Goal: Information Seeking & Learning: Learn about a topic

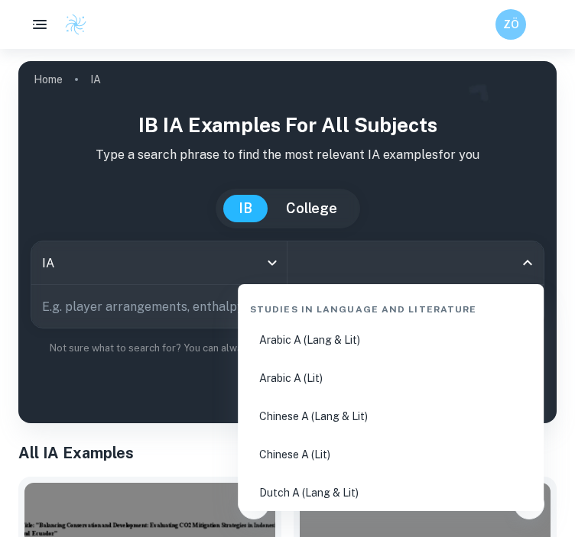
click at [425, 270] on input "All Subjects" at bounding box center [403, 262] width 219 height 29
click at [247, 244] on body "We value your privacy We use cookies to enhance your browsing experience, serve…" at bounding box center [287, 317] width 575 height 537
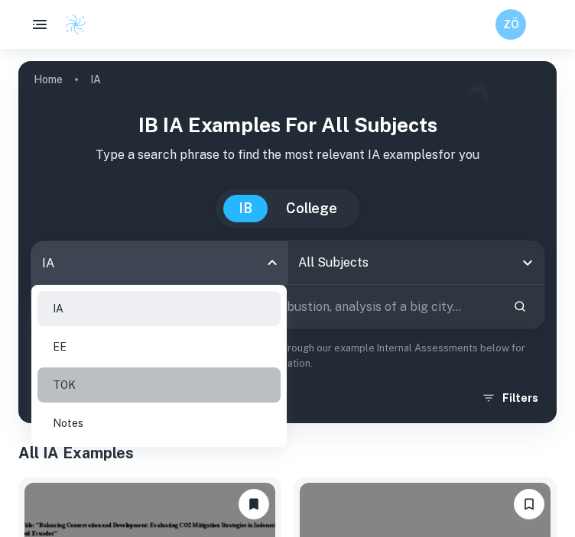
click at [113, 385] on li "TOK" at bounding box center [158, 385] width 243 height 35
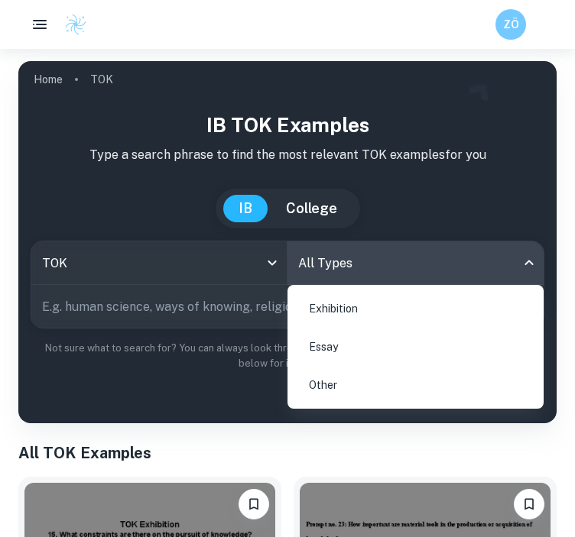
click at [349, 261] on body "We value your privacy We use cookies to enhance your browsing experience, serve…" at bounding box center [287, 317] width 575 height 537
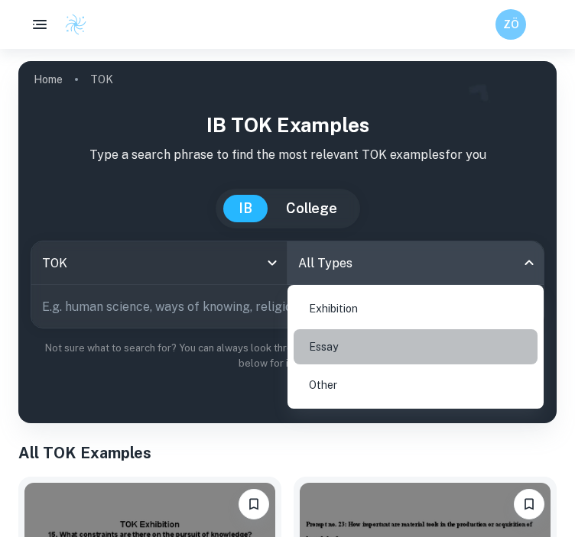
click at [315, 349] on li "Essay" at bounding box center [416, 346] width 244 height 35
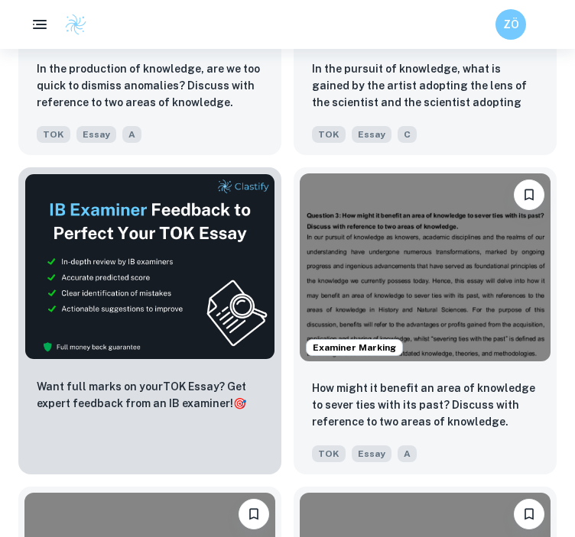
scroll to position [784, 0]
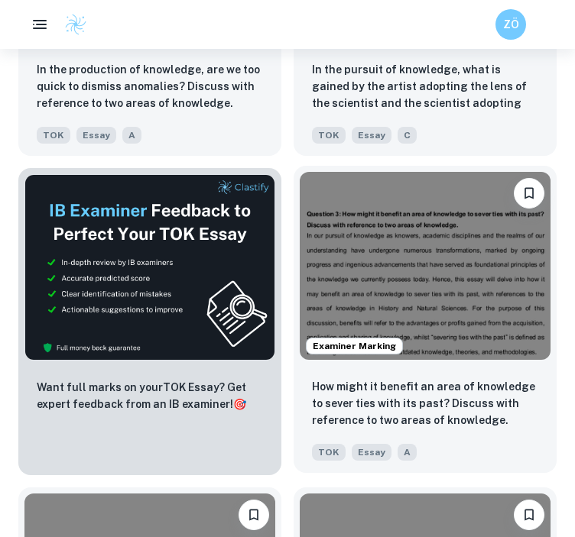
click at [460, 247] on img at bounding box center [425, 266] width 251 height 188
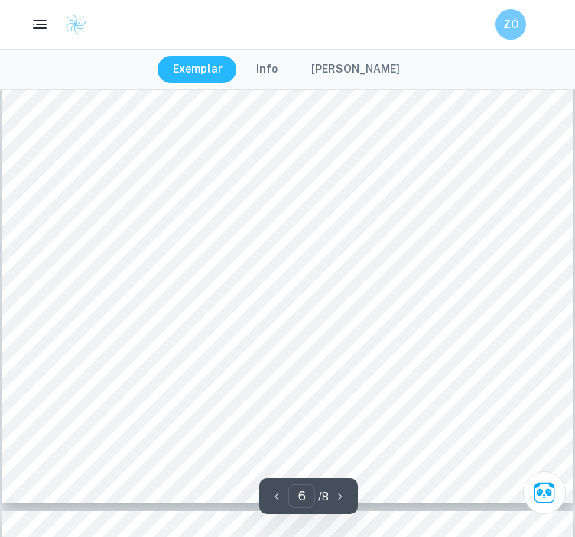
scroll to position [4574, 0]
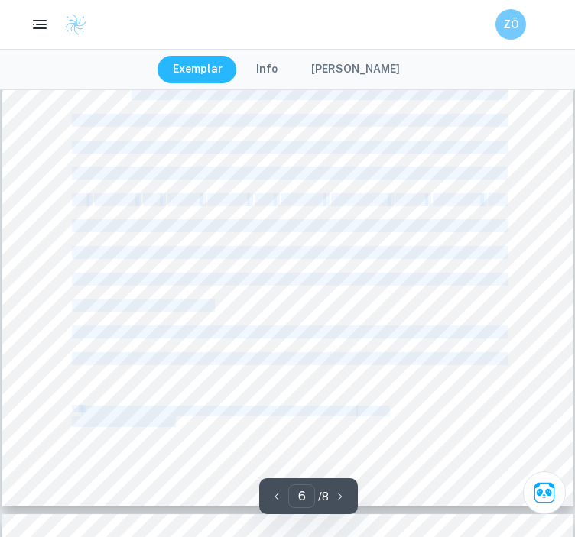
drag, startPoint x: 220, startPoint y: 304, endPoint x: 133, endPoint y: 97, distance: 224.7
click at [133, 97] on div "Page 6 of 8 based on memory, propagandist [DEMOGRAPHIC_DATA] and rumours. Howev…" at bounding box center [287, 103] width 571 height 807
click at [131, 196] on span "sharpen" at bounding box center [114, 199] width 41 height 11
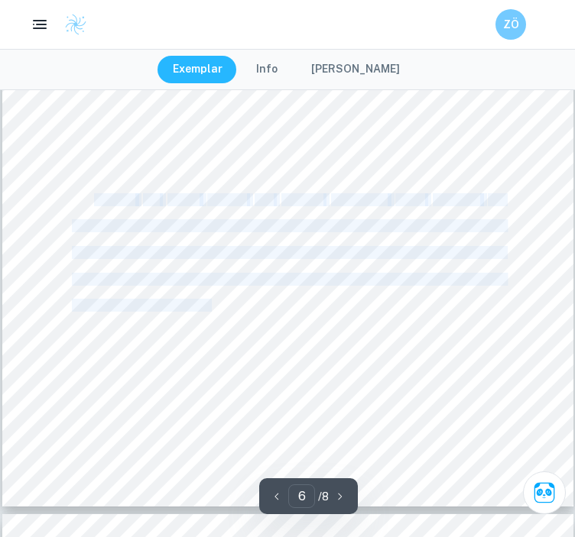
drag, startPoint x: 131, startPoint y: 196, endPoint x: 205, endPoint y: 302, distance: 129.6
click at [205, 302] on div "Page 6 of 8 based on memory, propagandist [DEMOGRAPHIC_DATA] and rumours. Howev…" at bounding box center [287, 103] width 571 height 807
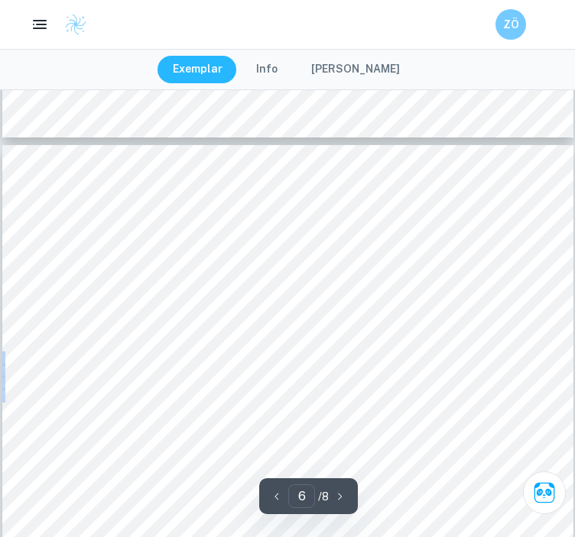
scroll to position [4128, 0]
click at [205, 302] on span "in previous testimonies, casting doubt on the Blood Libel9s veracity. In additi…" at bounding box center [288, 301] width 433 height 11
click at [554, 497] on icon "Ask Clai" at bounding box center [544, 493] width 22 height 22
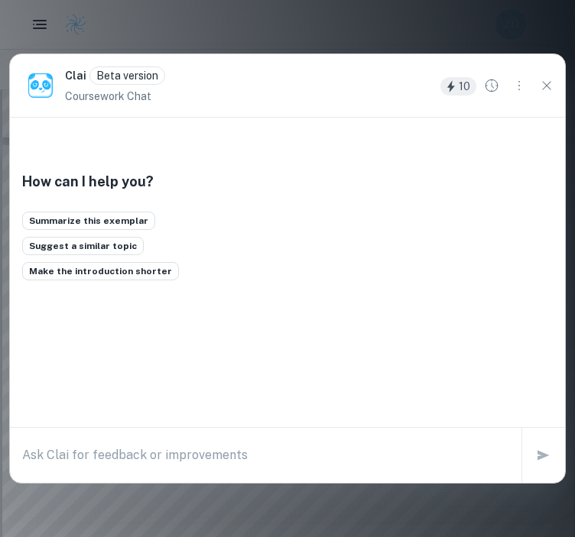
click at [351, 459] on textarea at bounding box center [265, 455] width 487 height 18
click at [551, 91] on icon "Close" at bounding box center [546, 85] width 17 height 17
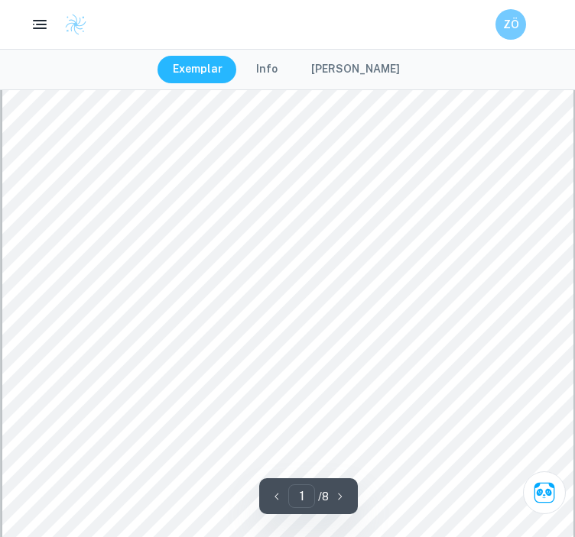
scroll to position [251, 0]
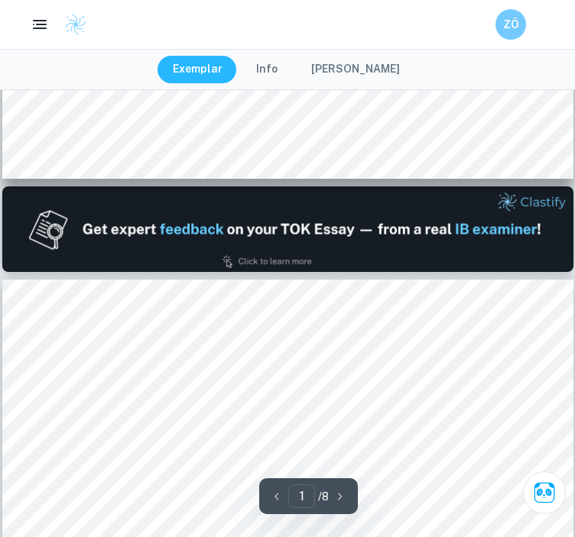
type input "2"
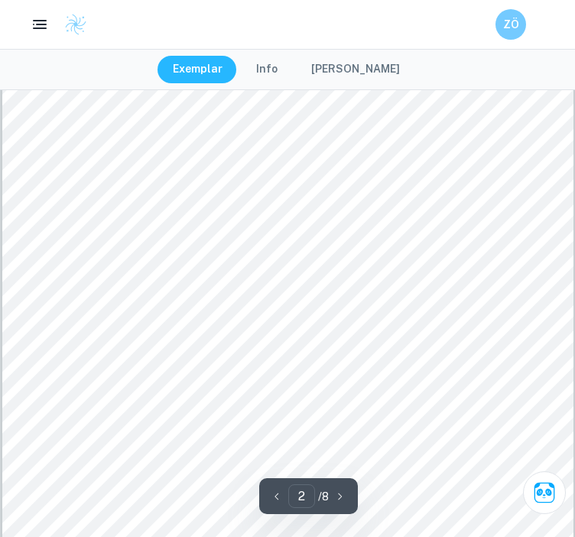
scroll to position [963, 0]
click at [552, 497] on icon "Ask Clai" at bounding box center [544, 492] width 27 height 27
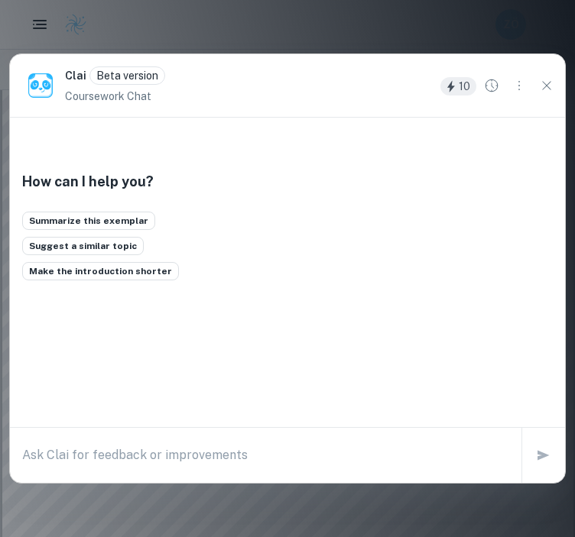
click at [284, 450] on textarea at bounding box center [265, 455] width 487 height 18
click at [292, 454] on textarea "Can you tell me the word count for each section of this essay?" at bounding box center [265, 455] width 487 height 18
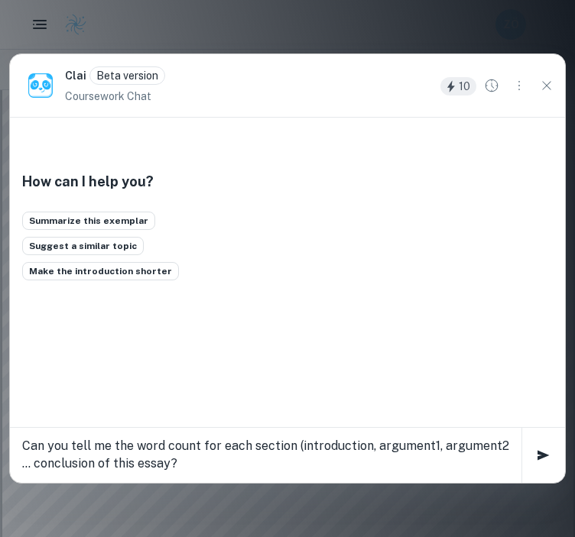
type textarea "Can you tell me the word count for each section (introduction, argument1, argum…"
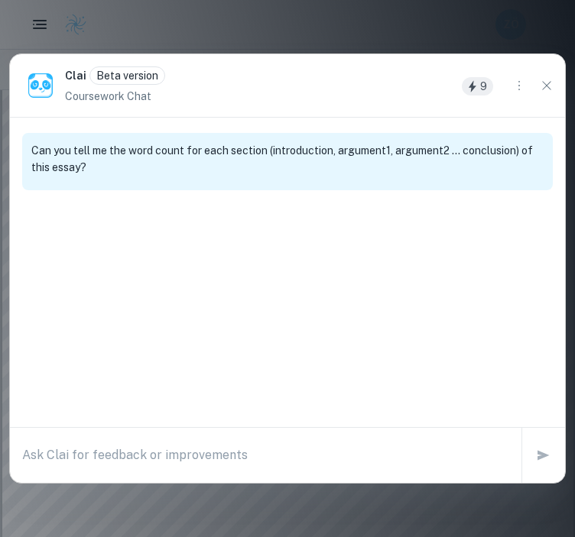
scroll to position [0, 0]
click at [266, 243] on div "Can you tell me the word count for each section (introduction, argument1, argum…" at bounding box center [287, 188] width 555 height 140
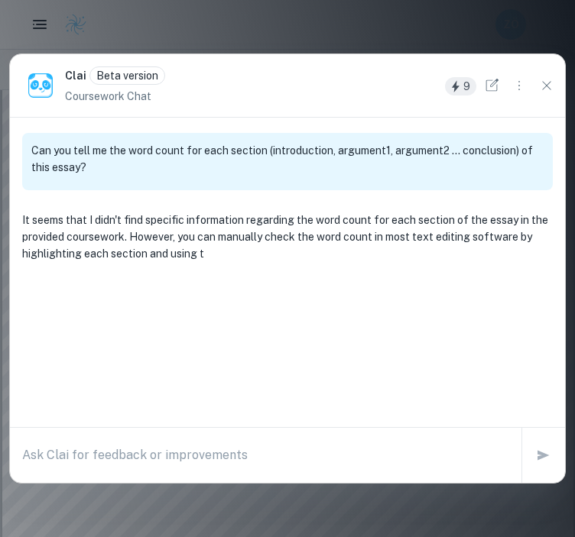
scroll to position [5, 0]
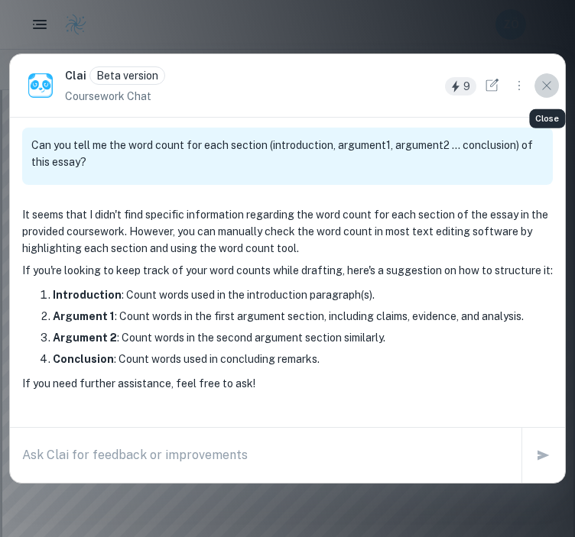
click at [541, 81] on icon "Close" at bounding box center [546, 85] width 17 height 17
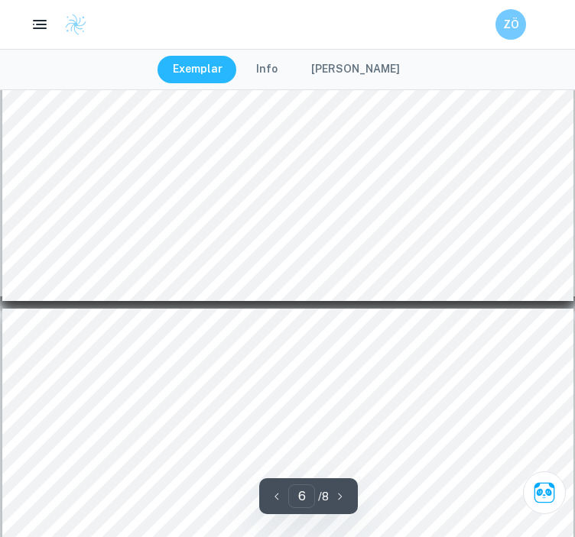
scroll to position [4779, 0]
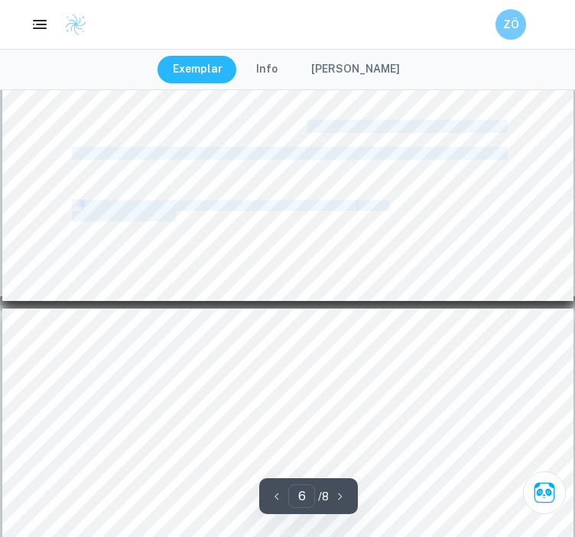
drag, startPoint x: 70, startPoint y: 125, endPoint x: 308, endPoint y: 119, distance: 237.8
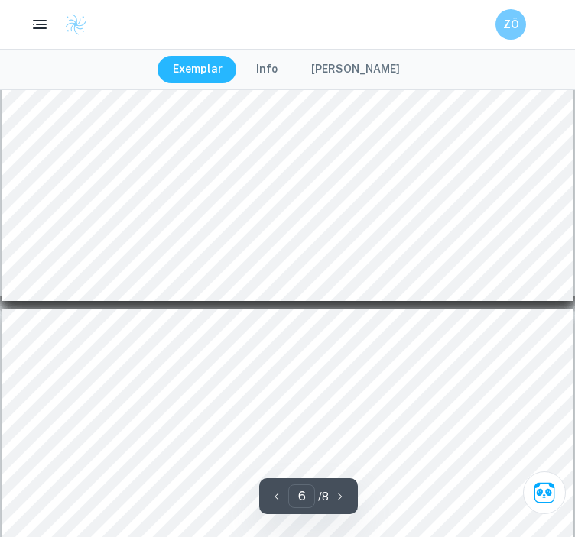
click at [74, 128] on span "In summary, in the areas of knowledge of the natural sciences and history, ther…" at bounding box center [288, 126] width 433 height 11
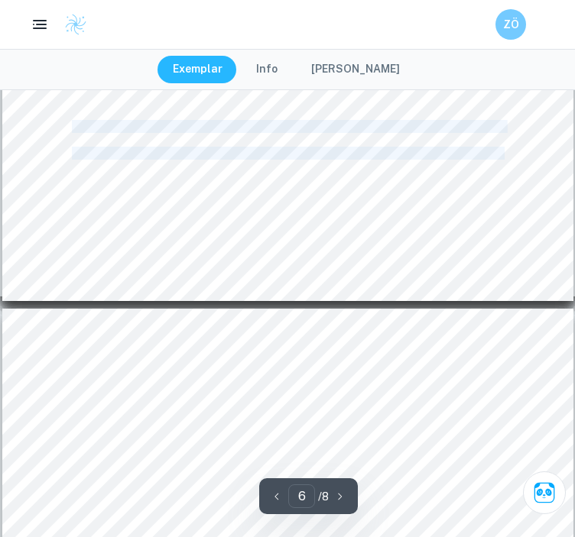
drag, startPoint x: 71, startPoint y: 125, endPoint x: 502, endPoint y: 153, distance: 432.1
copy div "In summary, in the areas of knowledge of the natural sciences and history, ther…"
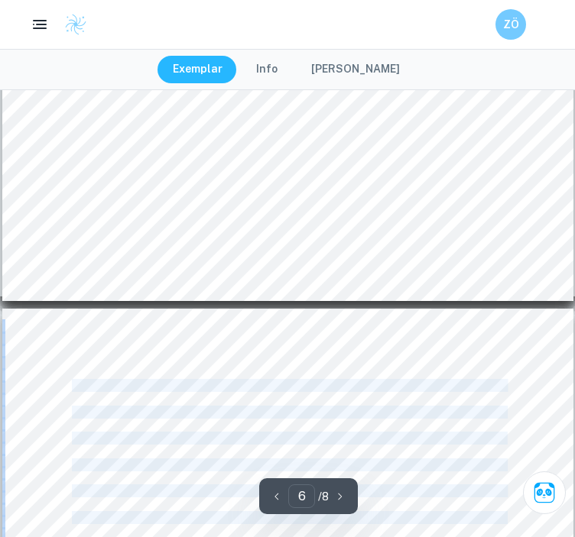
drag, startPoint x: 60, startPoint y: 381, endPoint x: 72, endPoint y: 381, distance: 12.3
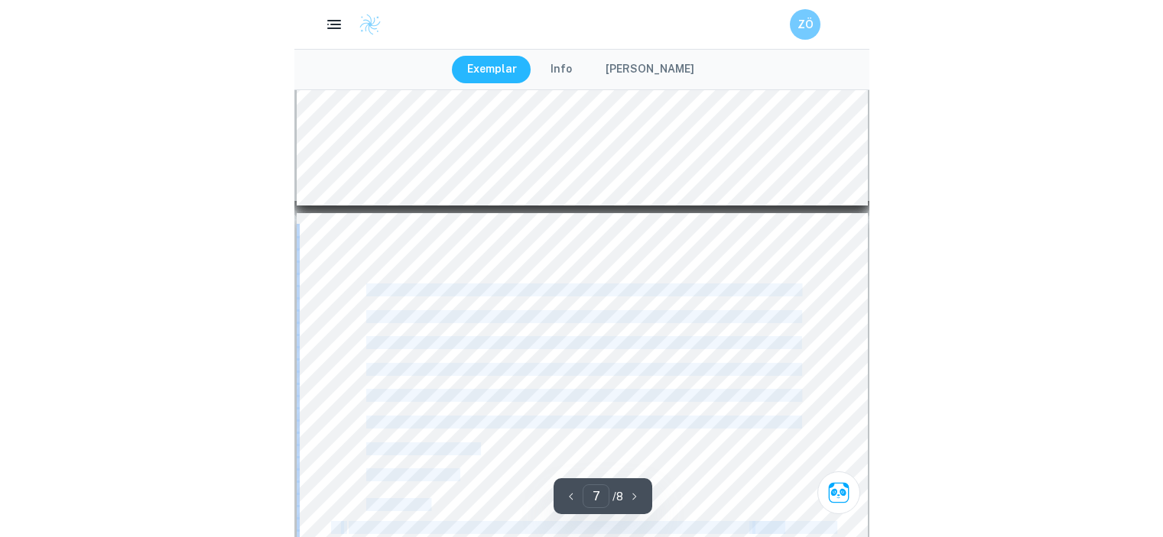
scroll to position [5009, 0]
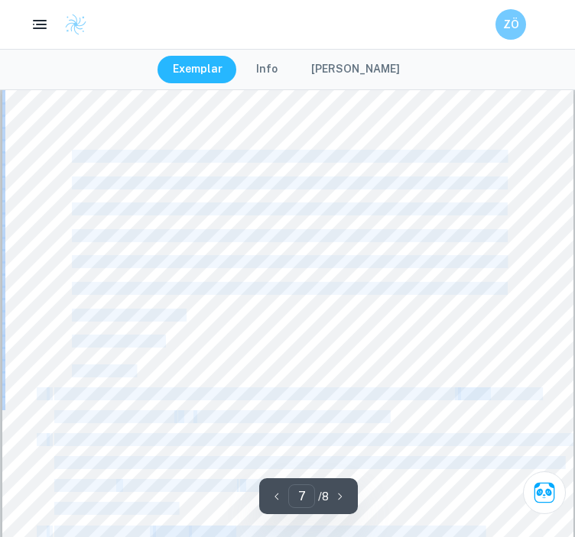
click at [418, 336] on div "Page 7 of 8 areas of knowledge involve several knowledge paradigms with many fu…" at bounding box center [287, 483] width 571 height 807
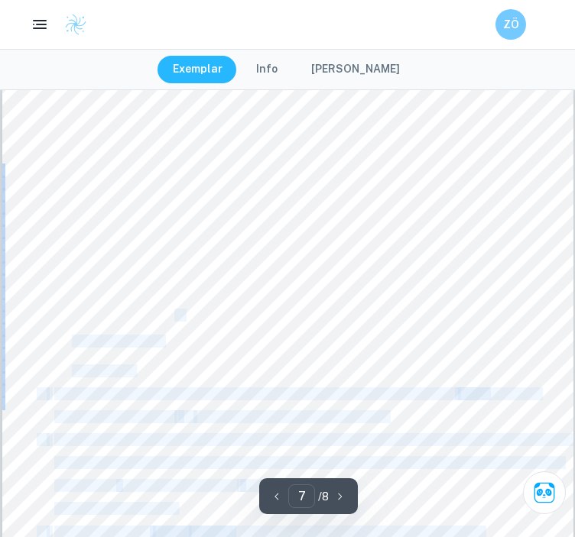
click at [176, 319] on div "Page 7 of 8 areas of knowledge involve several knowledge paradigms with many fu…" at bounding box center [287, 483] width 571 height 807
click at [242, 314] on div "Page 7 of 8 areas of knowledge involve several knowledge paradigms with many fu…" at bounding box center [287, 483] width 571 height 807
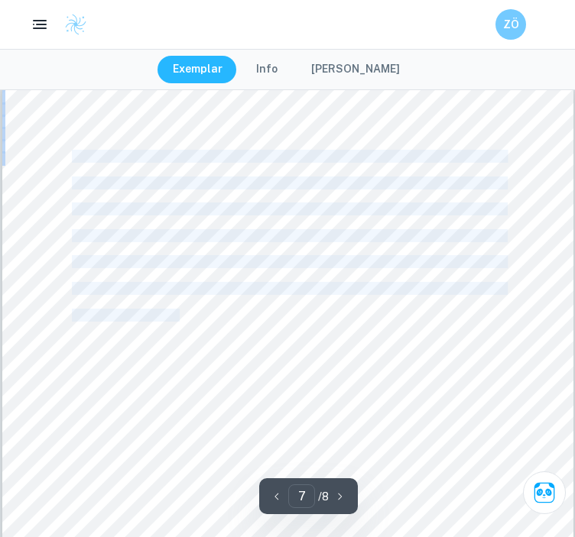
drag, startPoint x: 55, startPoint y: 148, endPoint x: 179, endPoint y: 316, distance: 209.5
click at [179, 316] on div "Page 7 of 8 areas of knowledge involve several knowledge paradigms with many fu…" at bounding box center [287, 483] width 571 height 807
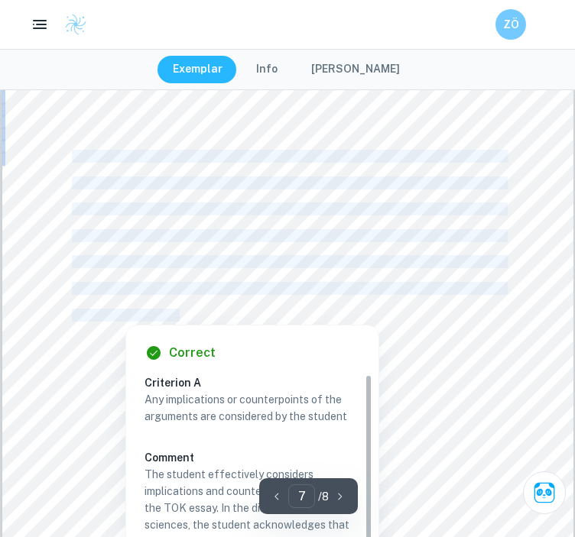
copy div "areas of knowledge involve several knowledge paradigms with many fundamental el…"
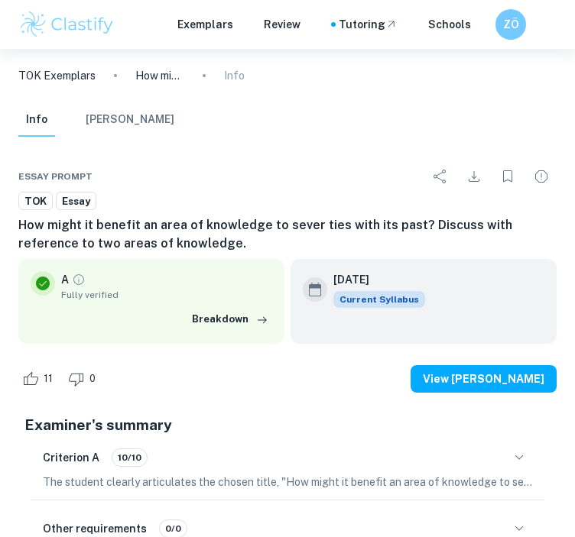
type input "6"
